Goal: Task Accomplishment & Management: Use online tool/utility

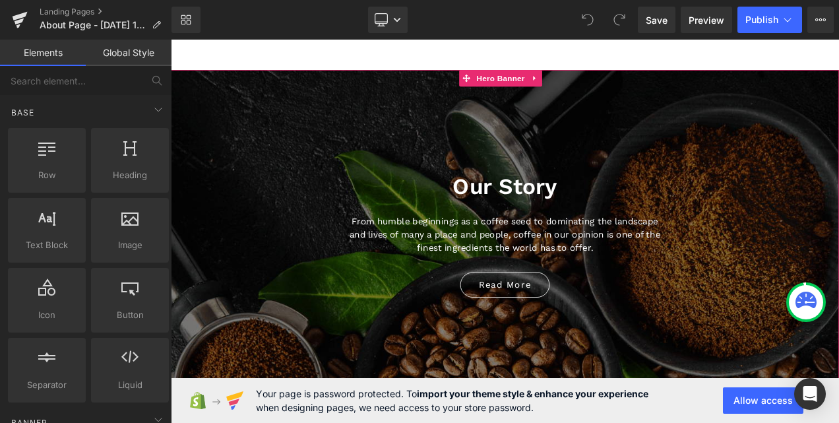
click at [802, 236] on span "Our Story Heading From humble beginnings as a coffee seed to dominating the lan…" at bounding box center [570, 267] width 798 height 176
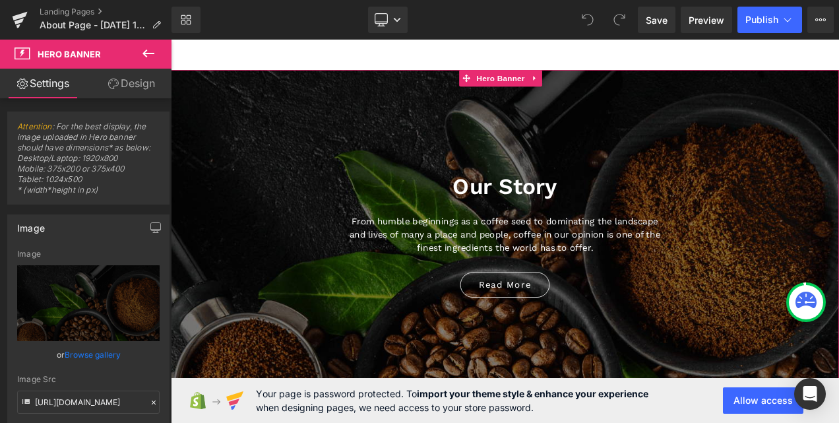
click at [130, 83] on link "Design" at bounding box center [131, 84] width 86 height 30
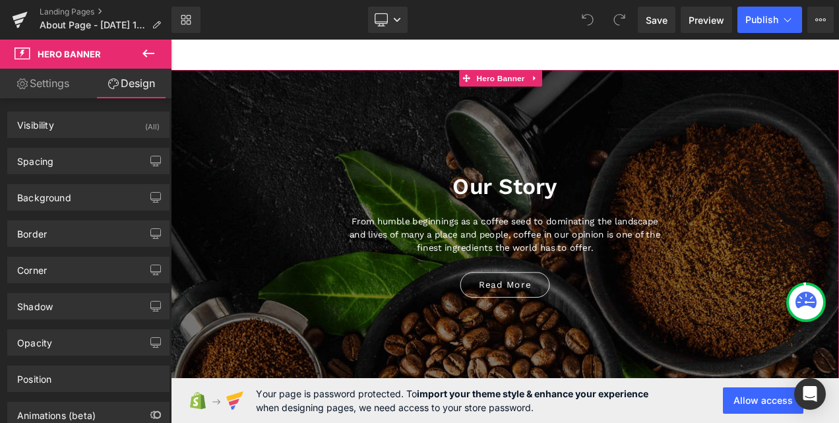
click at [58, 80] on link "Settings" at bounding box center [43, 84] width 86 height 30
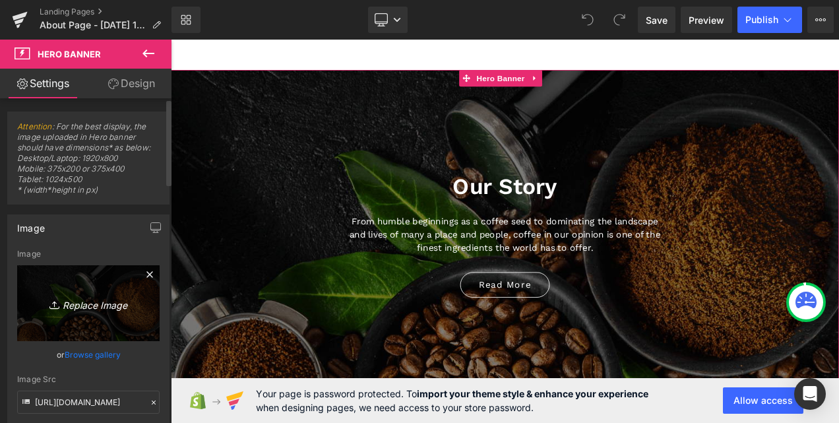
click at [96, 298] on icon "Replace Image" at bounding box center [89, 303] width 106 height 16
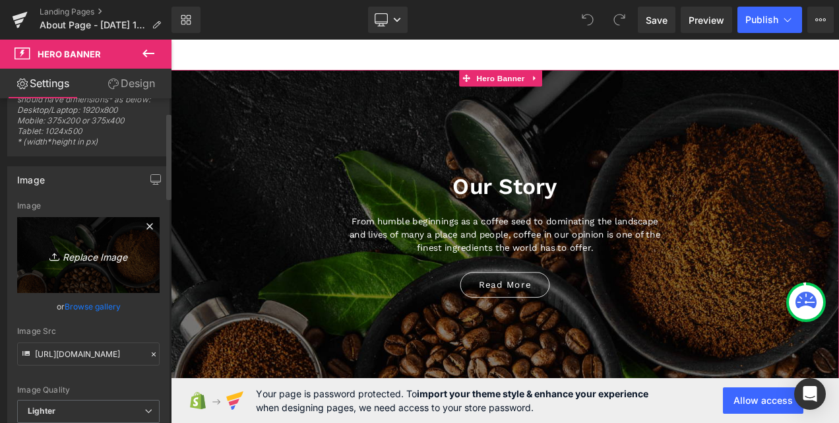
scroll to position [64, 0]
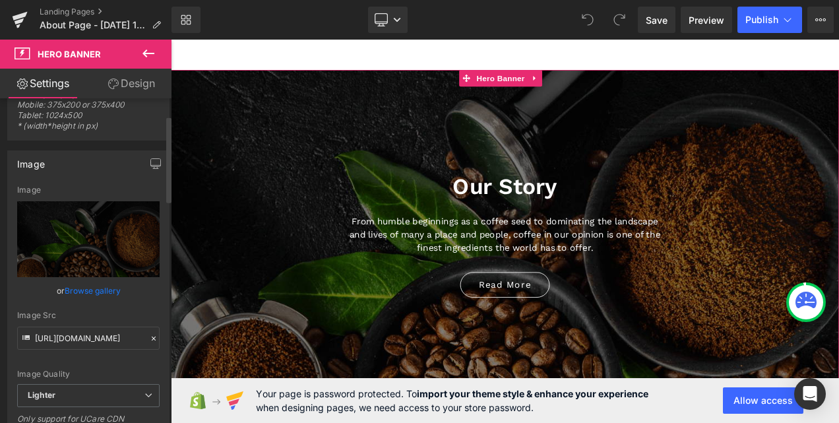
click at [82, 288] on link "Browse gallery" at bounding box center [93, 290] width 56 height 23
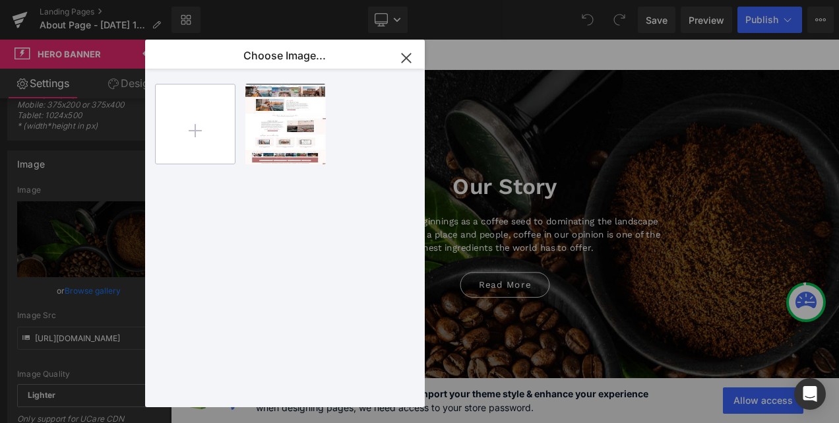
click at [206, 102] on input "file" at bounding box center [195, 123] width 79 height 79
click at [408, 55] on icon "button" at bounding box center [406, 58] width 21 height 21
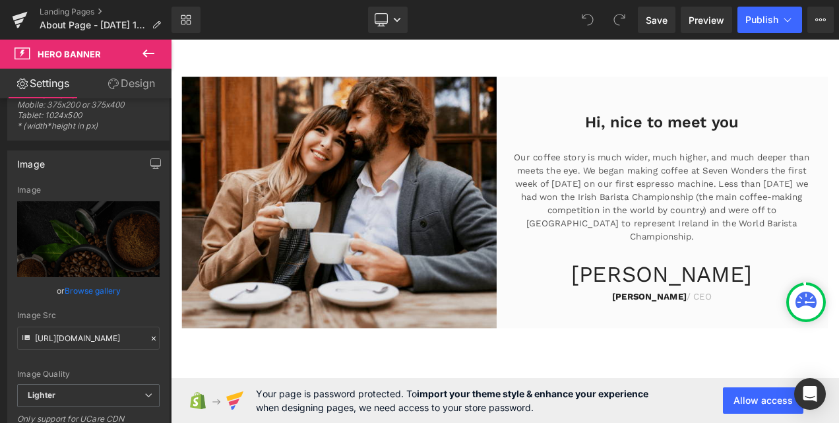
scroll to position [461, 0]
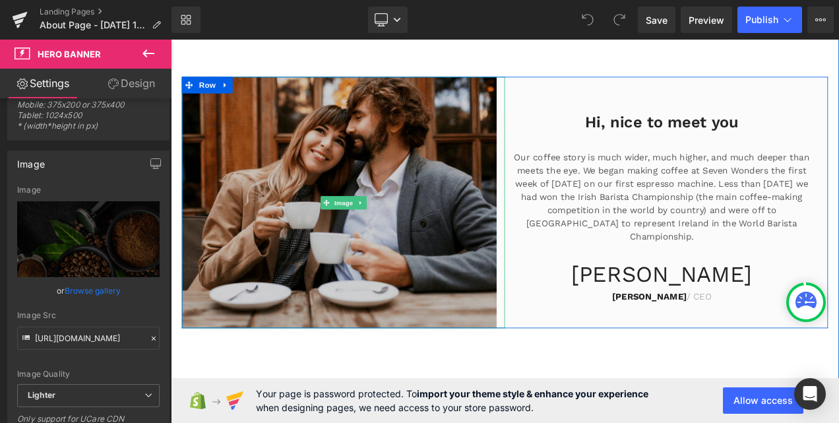
click at [471, 179] on img at bounding box center [377, 234] width 386 height 300
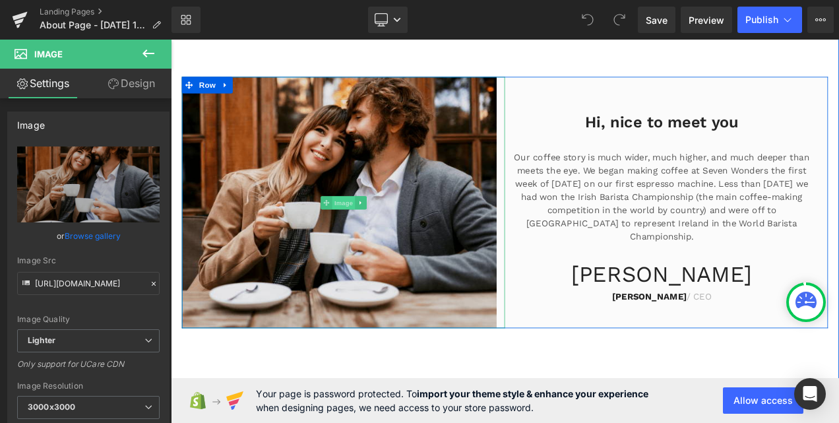
click at [372, 228] on span "Image" at bounding box center [378, 234] width 28 height 16
click at [394, 230] on icon at bounding box center [397, 234] width 7 height 8
click at [344, 230] on link "Image" at bounding box center [349, 234] width 41 height 16
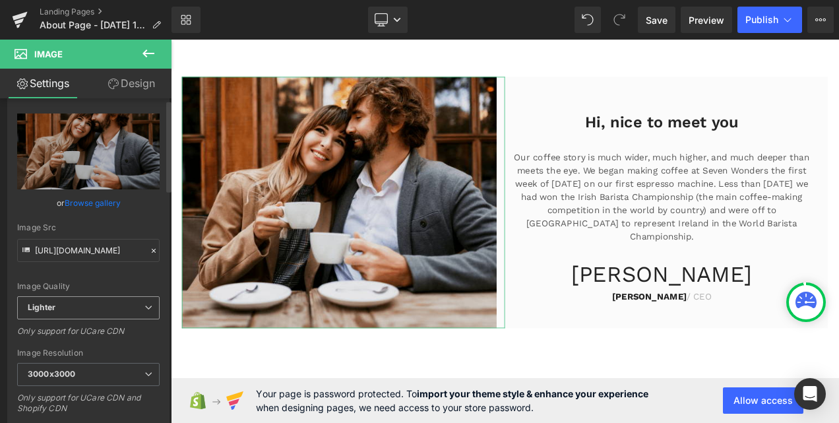
scroll to position [0, 0]
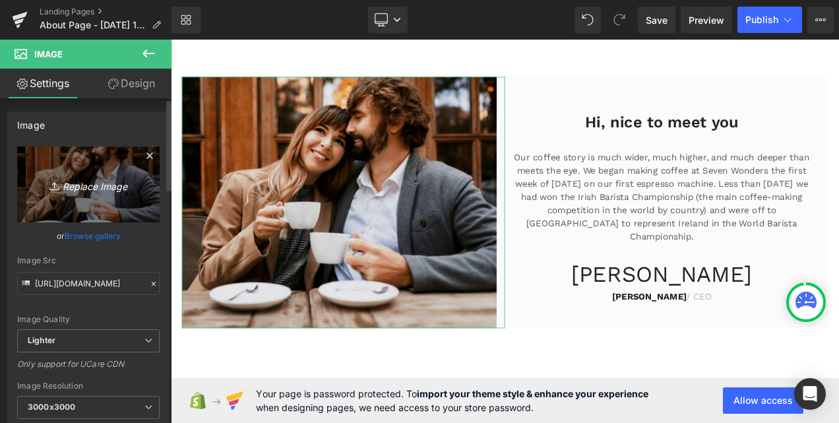
click at [95, 183] on icon "Replace Image" at bounding box center [89, 184] width 106 height 16
type input "C:\fakepath\storeshot.jpg"
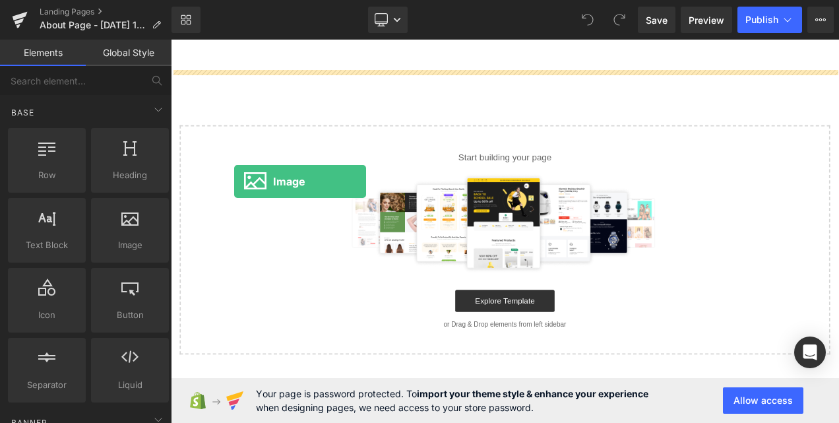
drag, startPoint x: 301, startPoint y: 269, endPoint x: 245, endPoint y: 210, distance: 81.2
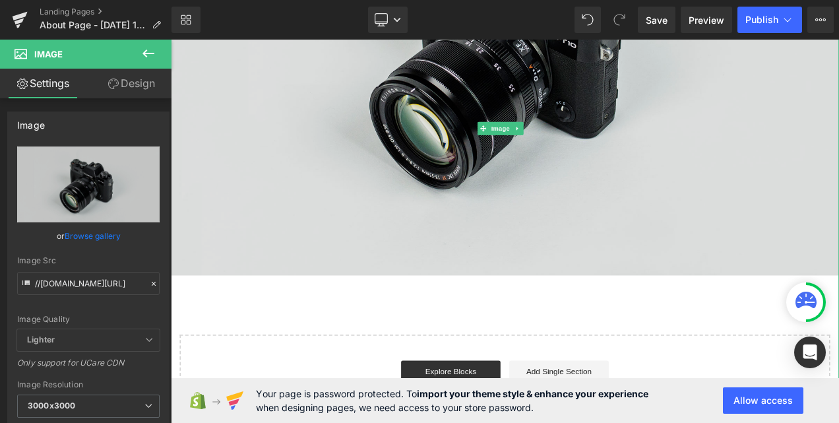
scroll to position [294, 0]
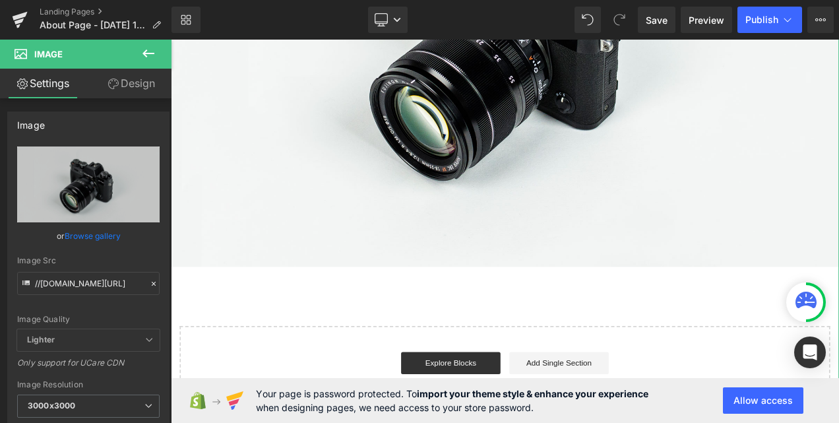
click at [55, 80] on link "Settings" at bounding box center [43, 84] width 86 height 30
click at [150, 50] on icon at bounding box center [149, 54] width 16 height 16
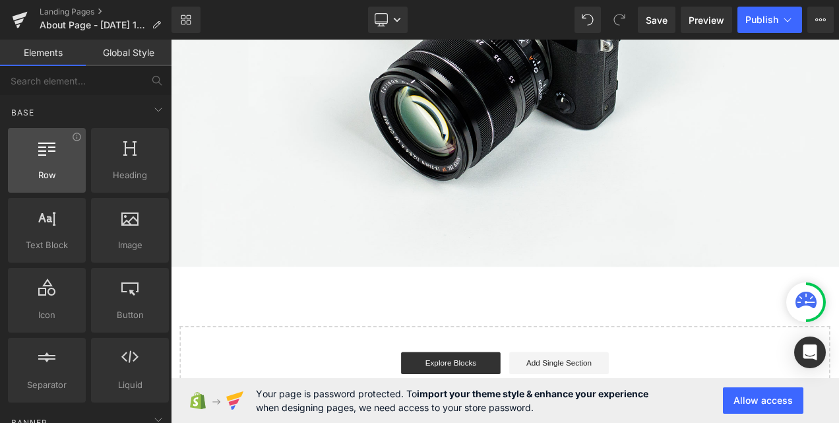
click at [52, 174] on span "Row" at bounding box center [47, 175] width 70 height 14
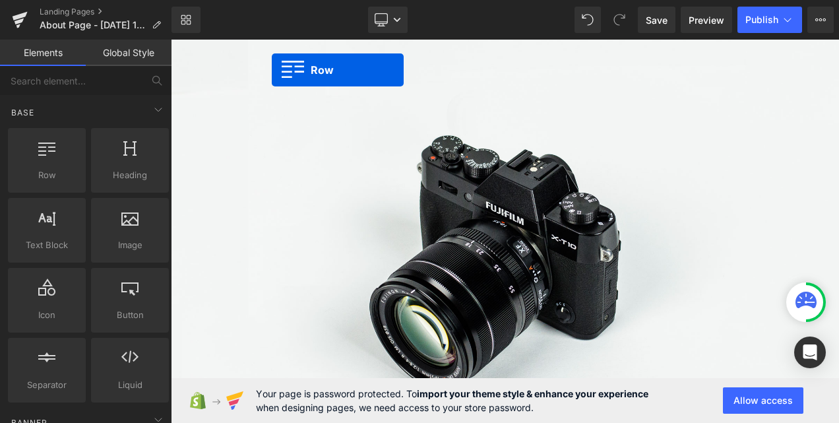
scroll to position [0, 0]
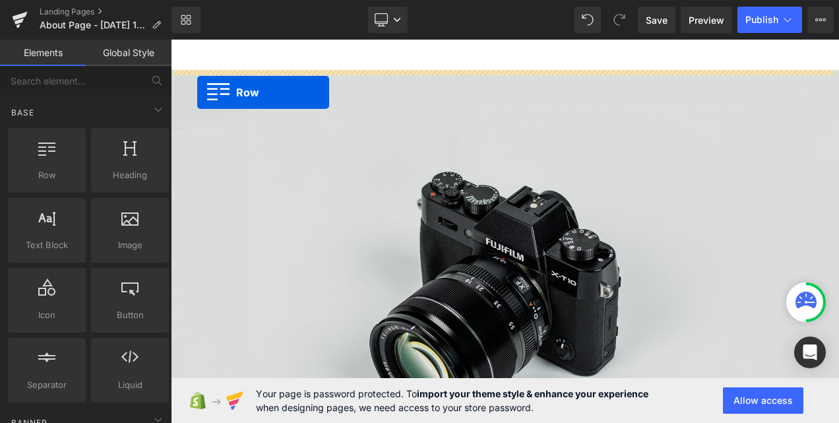
drag, startPoint x: 240, startPoint y: 200, endPoint x: 203, endPoint y: 103, distance: 104.0
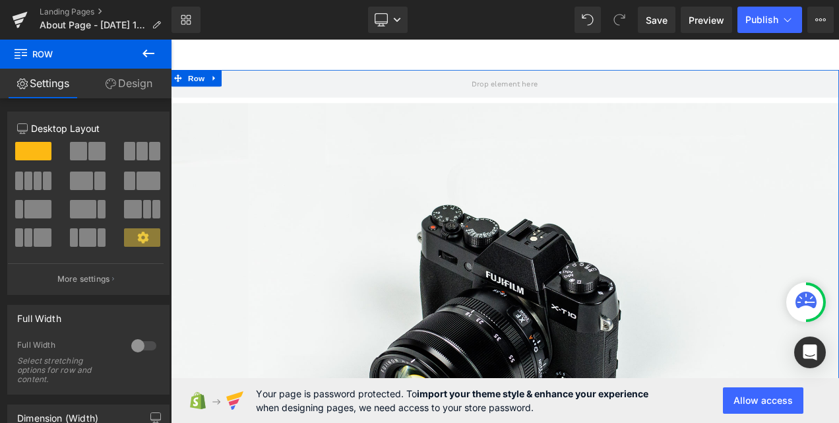
click at [88, 149] on span at bounding box center [96, 151] width 17 height 18
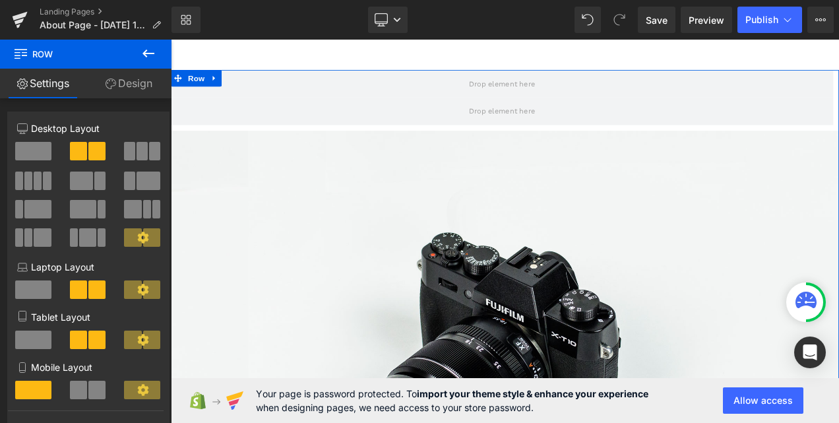
click at [141, 148] on span at bounding box center [142, 151] width 11 height 18
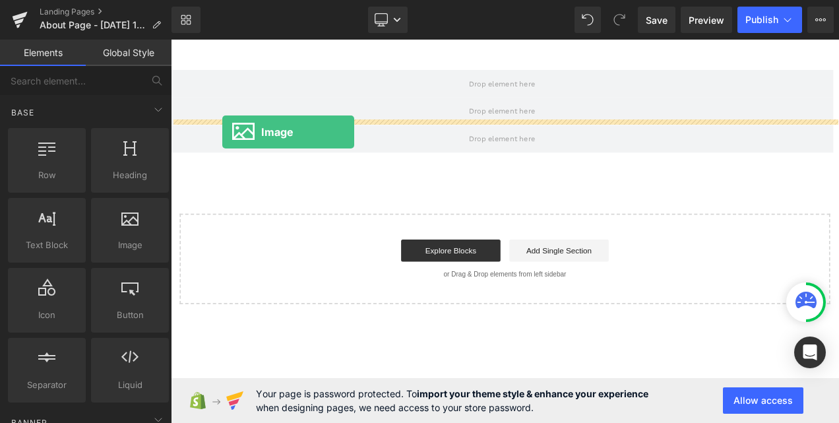
drag, startPoint x: 292, startPoint y: 273, endPoint x: 230, endPoint y: 152, distance: 136.6
